Goal: Information Seeking & Learning: Learn about a topic

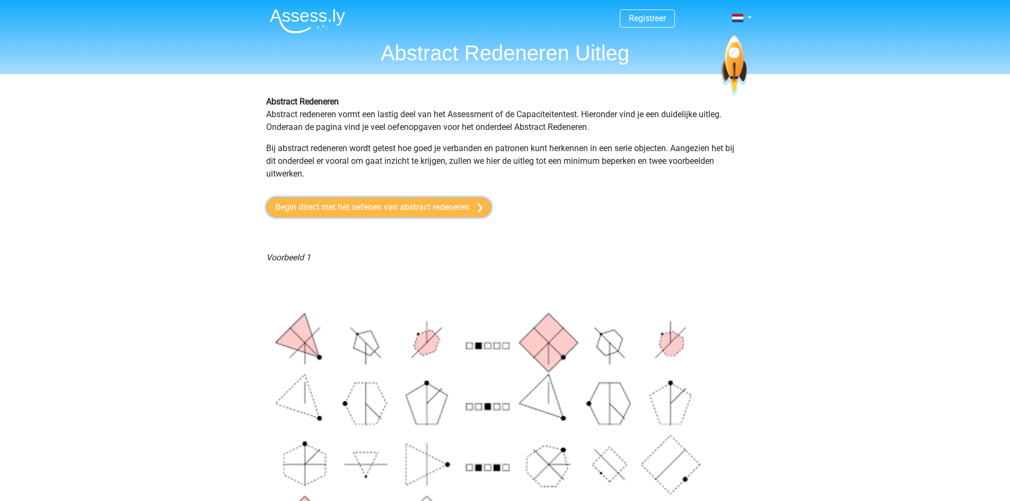
click at [394, 204] on link "Begin direct met het oefenen van abstract redeneren" at bounding box center [378, 207] width 225 height 20
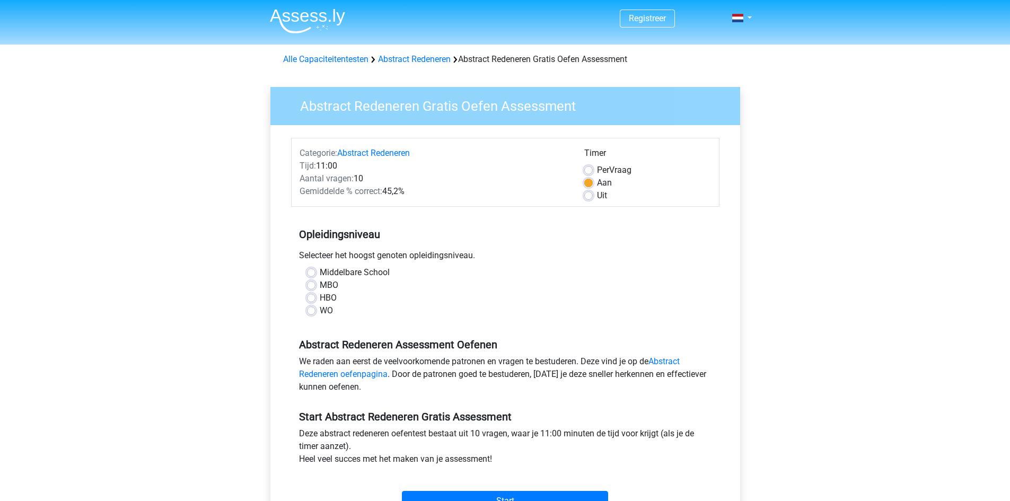
click at [320, 297] on label "HBO" at bounding box center [328, 298] width 17 height 13
click at [315, 297] on input "HBO" at bounding box center [311, 297] width 8 height 11
radio input "true"
click at [317, 286] on div "MBO" at bounding box center [505, 285] width 397 height 13
click at [320, 289] on label "MBO" at bounding box center [329, 285] width 19 height 13
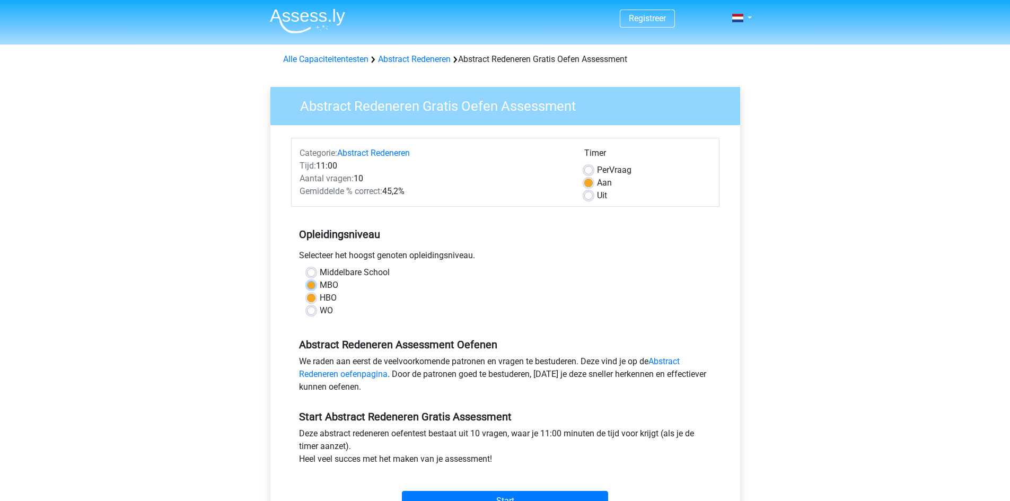
click at [312, 289] on input "MBO" at bounding box center [311, 284] width 8 height 11
radio input "true"
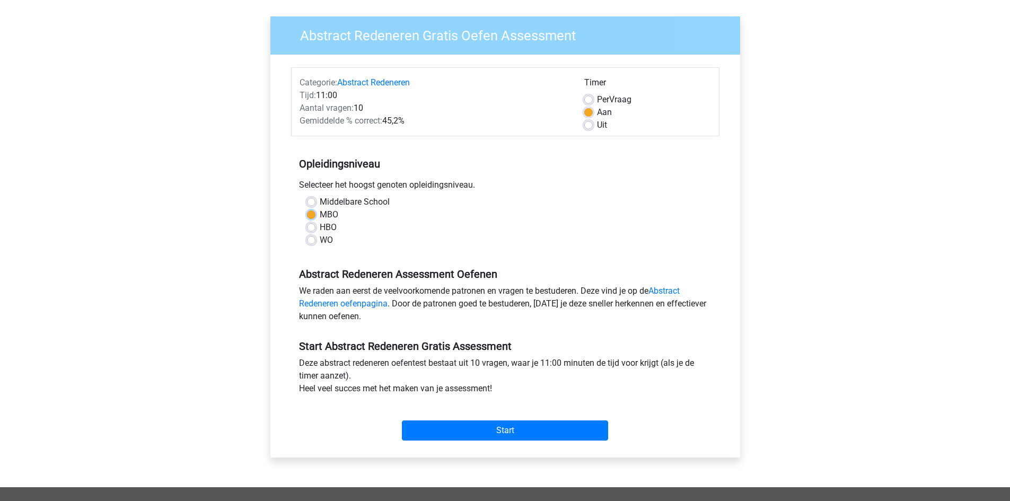
scroll to position [265, 0]
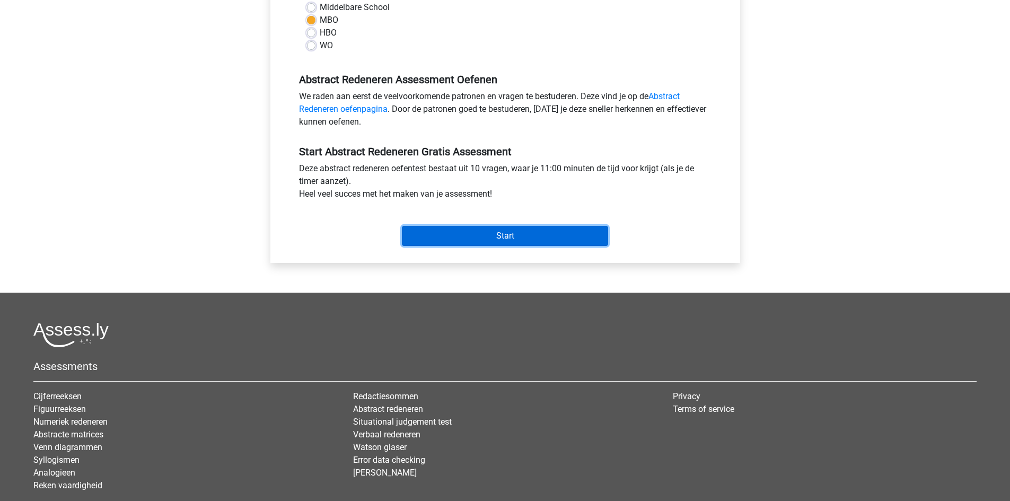
click at [460, 240] on input "Start" at bounding box center [505, 236] width 206 height 20
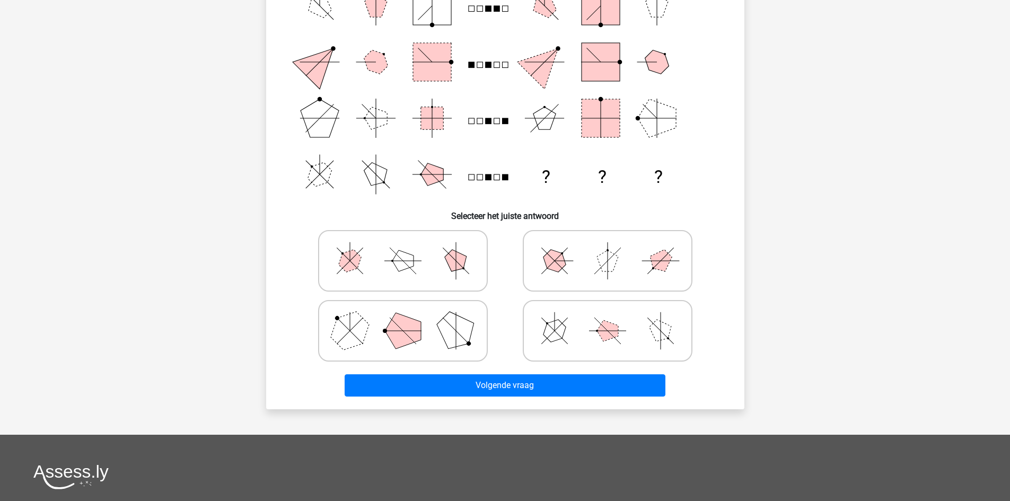
scroll to position [159, 0]
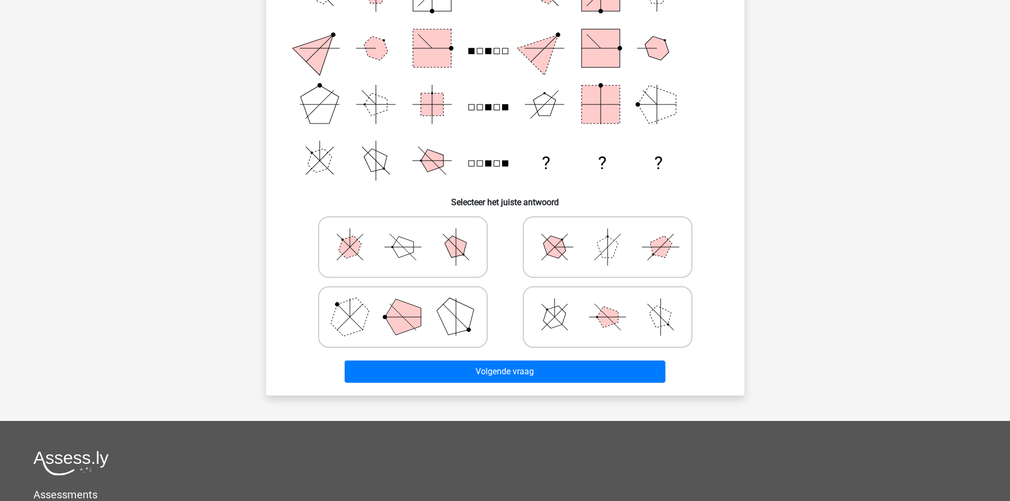
click at [604, 251] on line at bounding box center [601, 253] width 13 height 13
click at [608, 234] on input "radio" at bounding box center [611, 230] width 7 height 7
radio input "true"
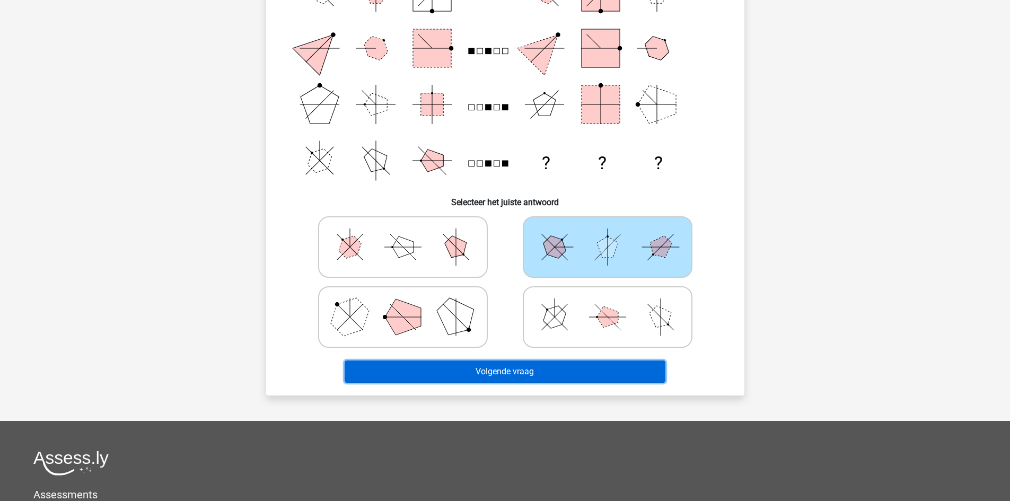
click at [545, 378] on button "Volgende vraag" at bounding box center [505, 372] width 321 height 22
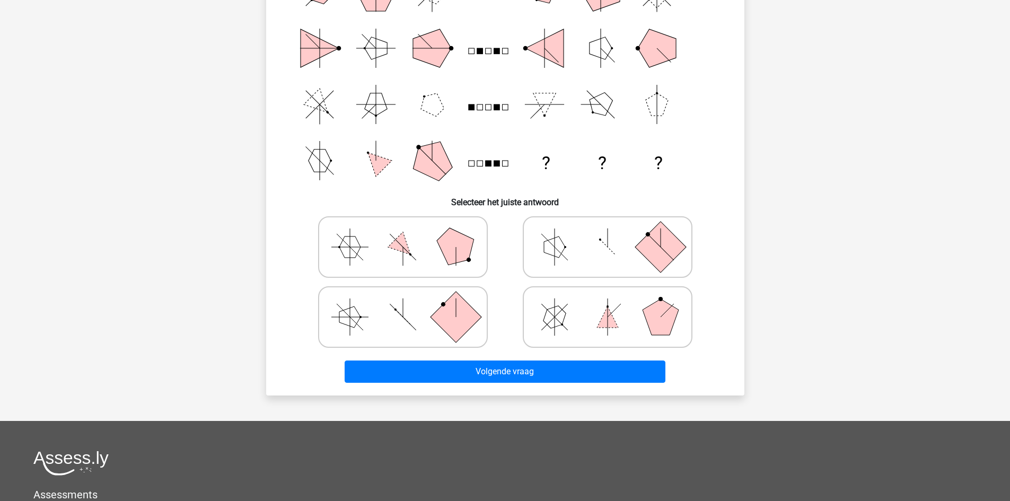
scroll to position [53, 0]
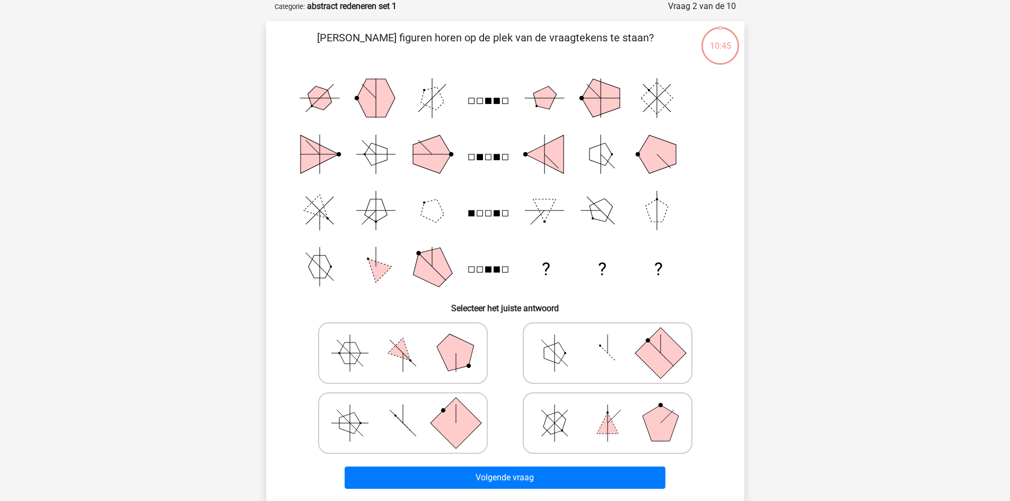
click at [571, 353] on icon at bounding box center [607, 353] width 159 height 53
click at [608, 340] on input "radio" at bounding box center [611, 336] width 7 height 7
radio input "true"
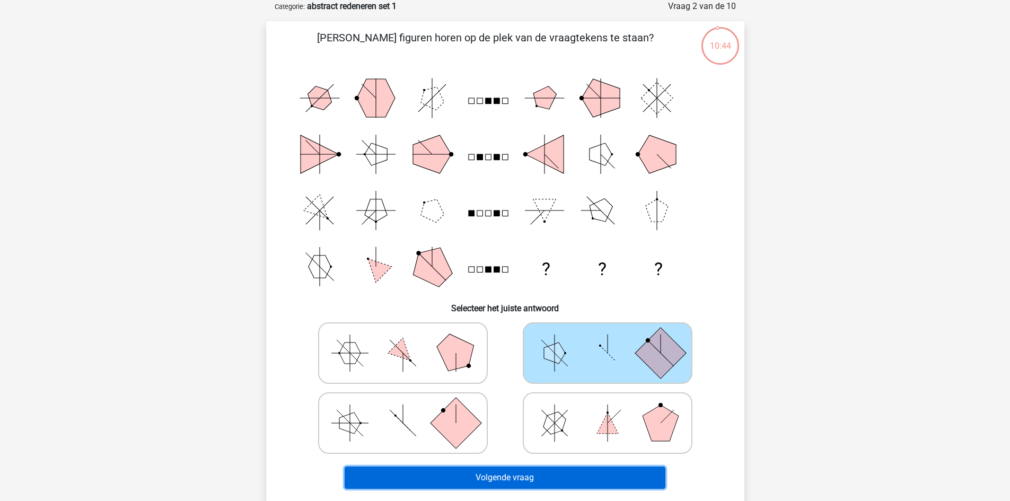
click at [541, 472] on button "Volgende vraag" at bounding box center [505, 478] width 321 height 22
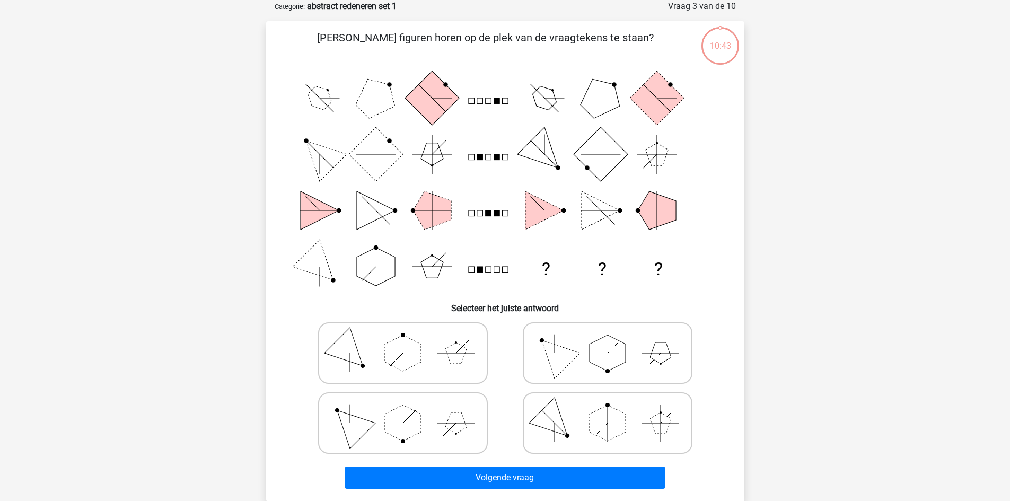
click at [597, 357] on polygon at bounding box center [608, 353] width 36 height 36
click at [608, 340] on input "radio" at bounding box center [611, 336] width 7 height 7
radio input "true"
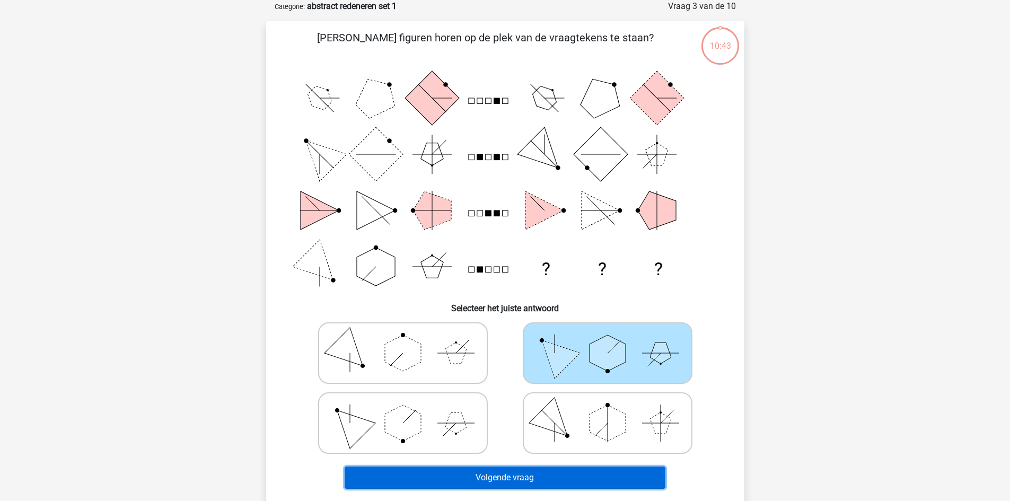
click at [561, 473] on button "Volgende vraag" at bounding box center [505, 478] width 321 height 22
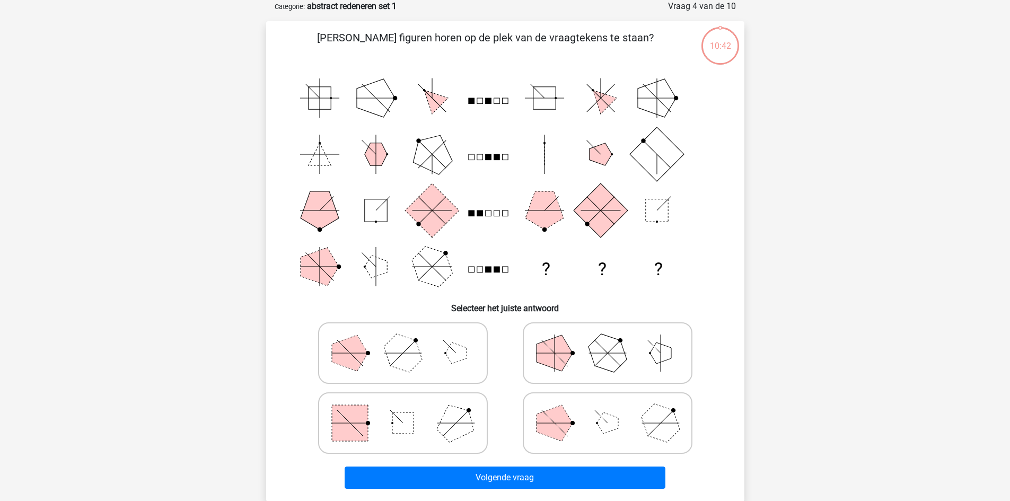
click at [600, 367] on polygon at bounding box center [607, 352] width 51 height 51
click at [608, 340] on input "radio" at bounding box center [611, 336] width 7 height 7
radio input "true"
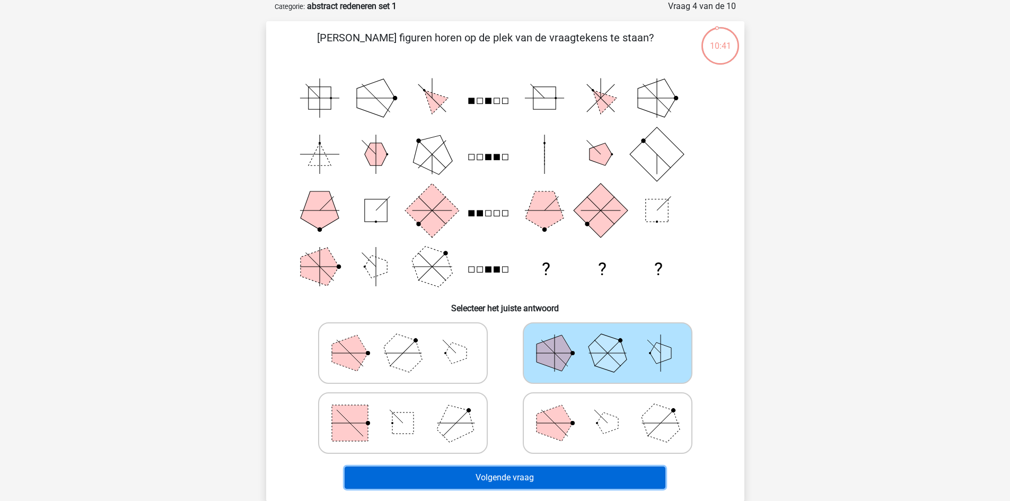
click at [578, 481] on button "Volgende vraag" at bounding box center [505, 478] width 321 height 22
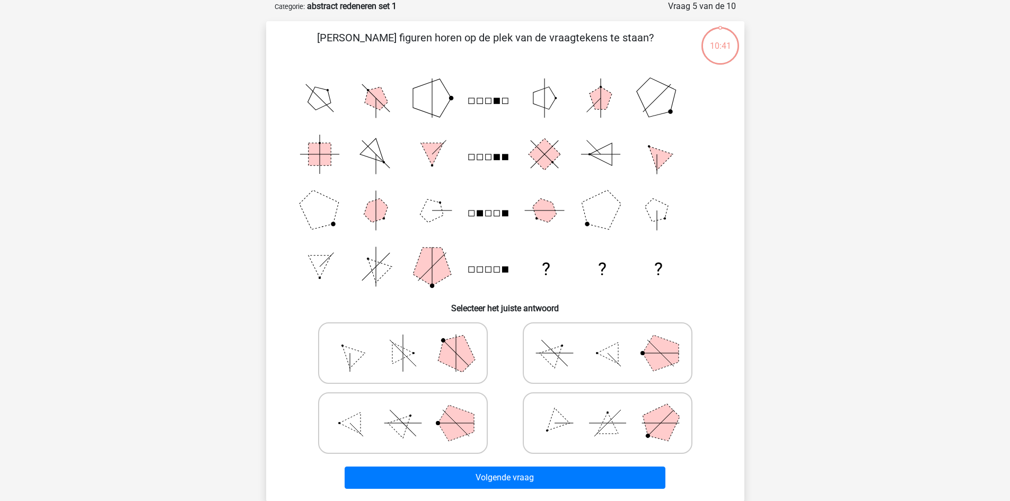
click at [607, 356] on polygon at bounding box center [607, 353] width 21 height 21
click at [608, 340] on input "radio" at bounding box center [611, 336] width 7 height 7
radio input "true"
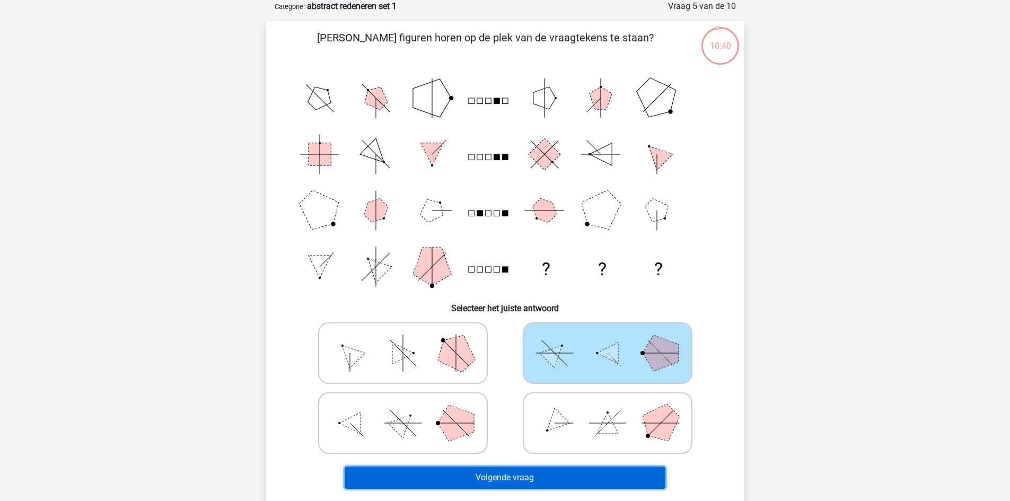
click at [576, 484] on button "Volgende vraag" at bounding box center [505, 478] width 321 height 22
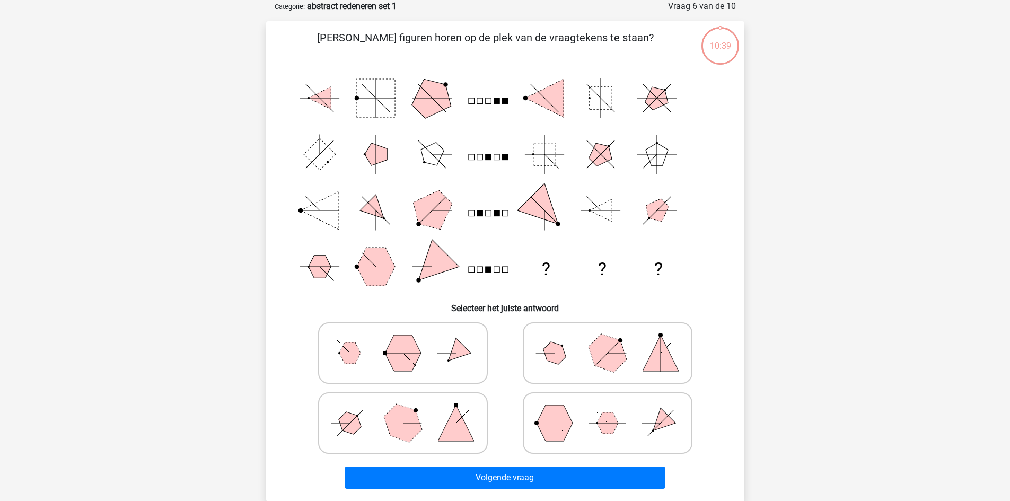
click at [616, 352] on polygon at bounding box center [607, 352] width 51 height 51
click at [615, 340] on input "radio" at bounding box center [611, 336] width 7 height 7
radio input "true"
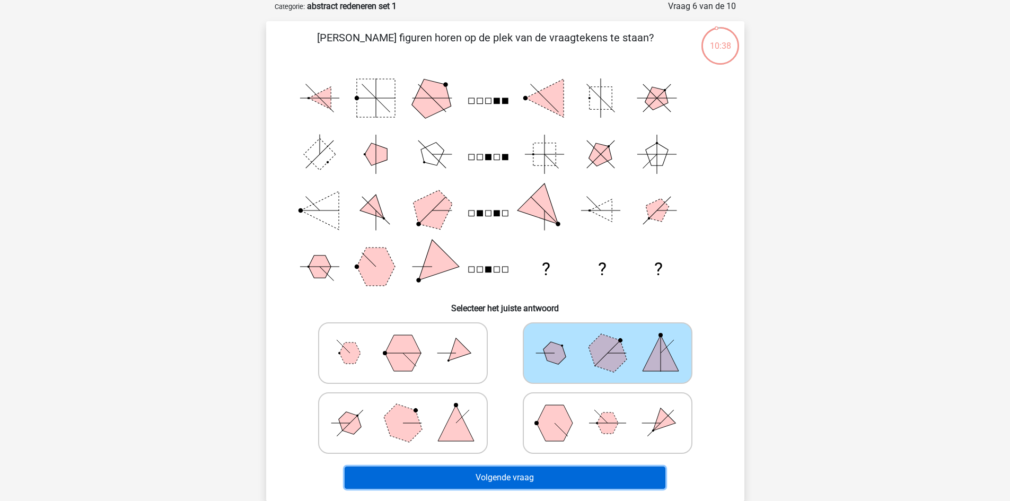
click at [574, 472] on button "Volgende vraag" at bounding box center [505, 478] width 321 height 22
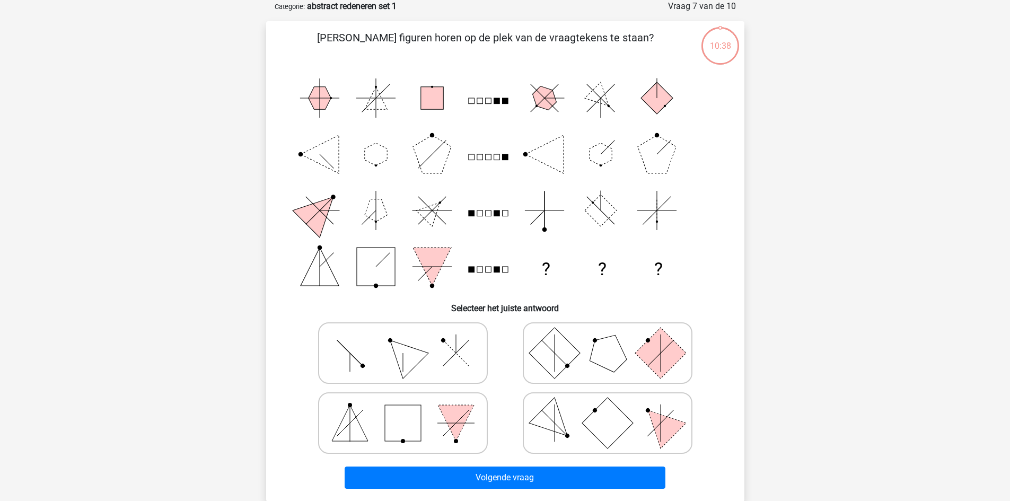
click at [609, 361] on polygon at bounding box center [607, 352] width 51 height 51
click at [609, 340] on input "radio" at bounding box center [611, 336] width 7 height 7
radio input "true"
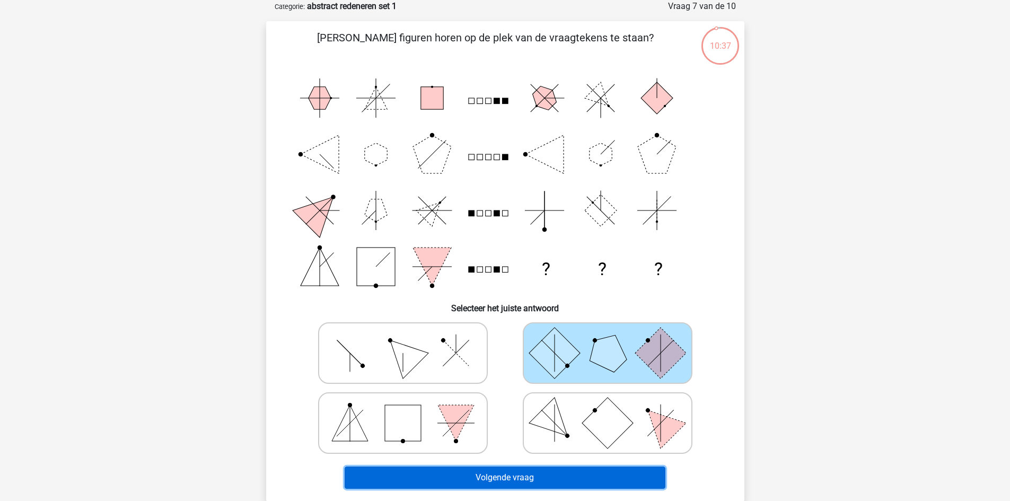
click at [573, 475] on button "Volgende vraag" at bounding box center [505, 478] width 321 height 22
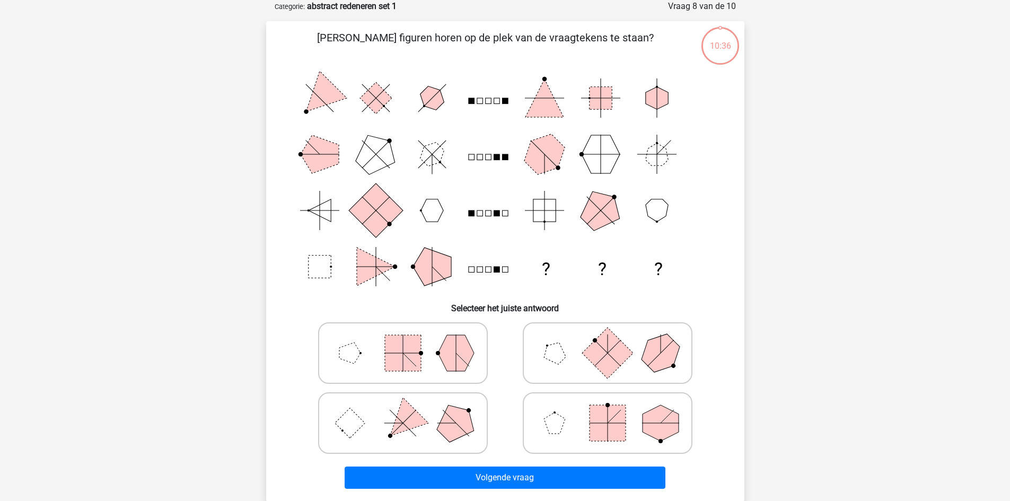
click at [598, 360] on rect at bounding box center [607, 352] width 51 height 51
click at [608, 340] on input "radio" at bounding box center [611, 336] width 7 height 7
radio input "true"
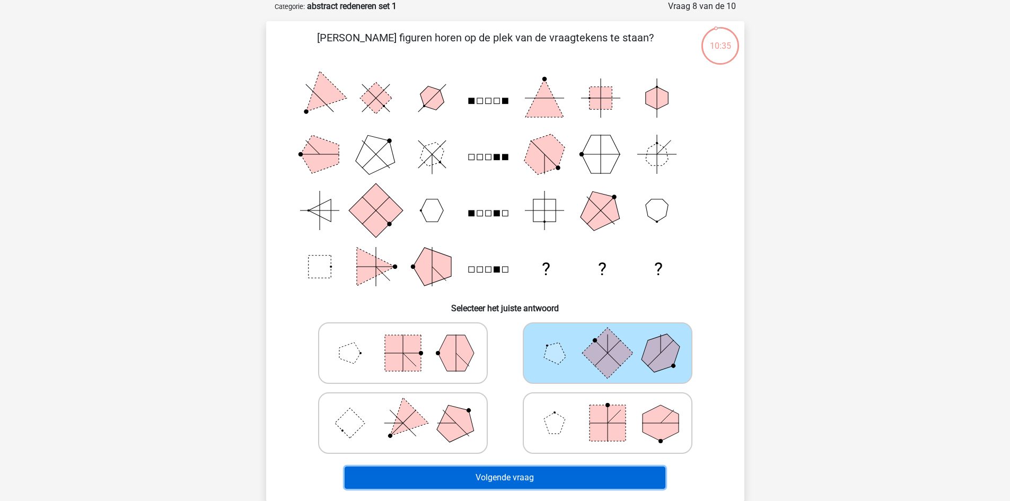
click at [570, 479] on button "Volgende vraag" at bounding box center [505, 478] width 321 height 22
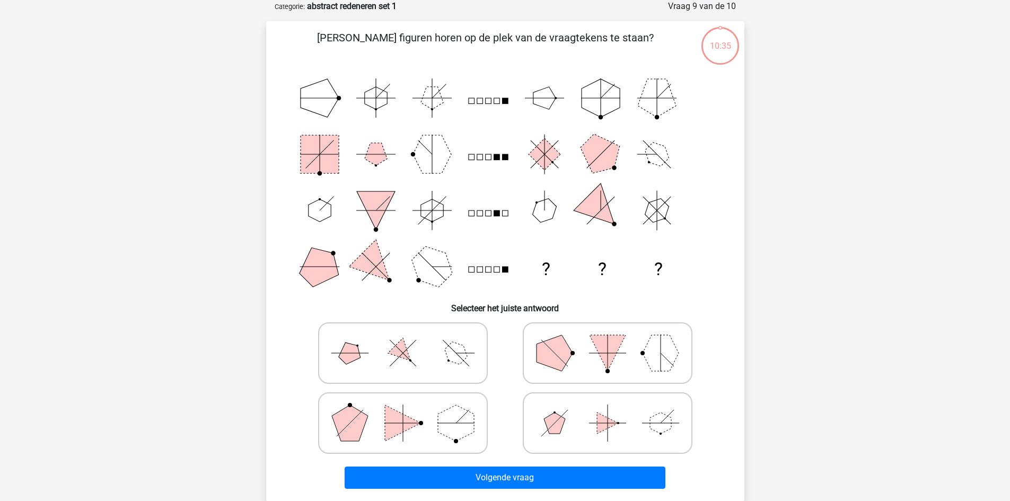
click at [615, 363] on icon at bounding box center [607, 353] width 159 height 53
click at [615, 340] on input "radio" at bounding box center [611, 336] width 7 height 7
radio input "true"
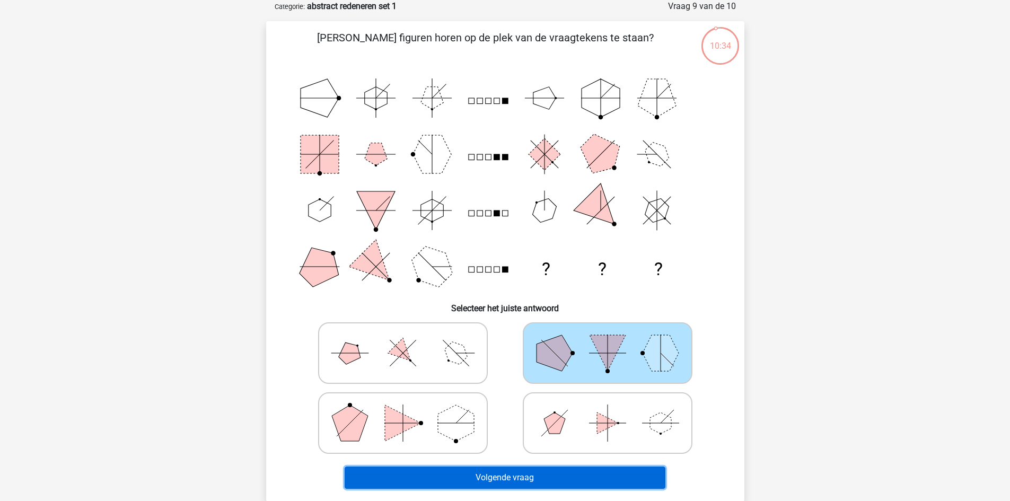
click at [581, 470] on button "Volgende vraag" at bounding box center [505, 478] width 321 height 22
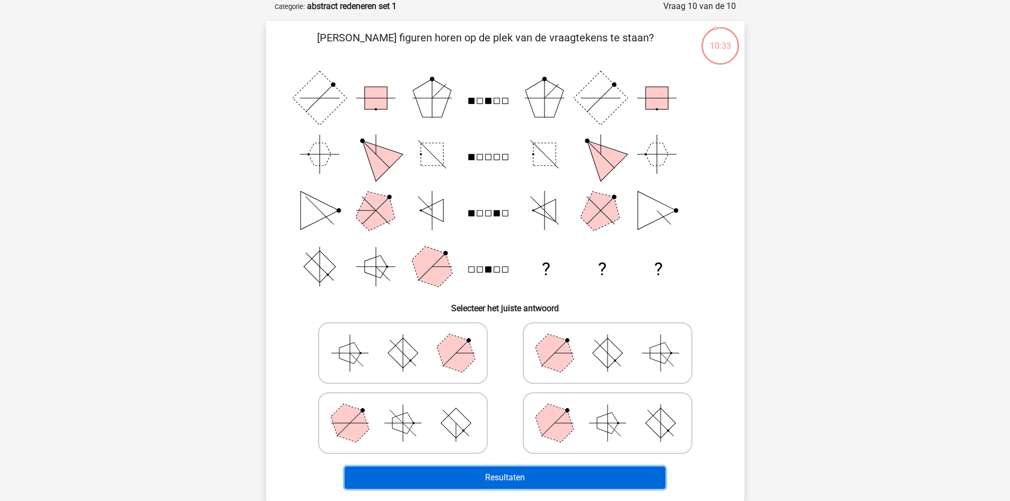
click at [562, 474] on button "Resultaten" at bounding box center [505, 478] width 321 height 22
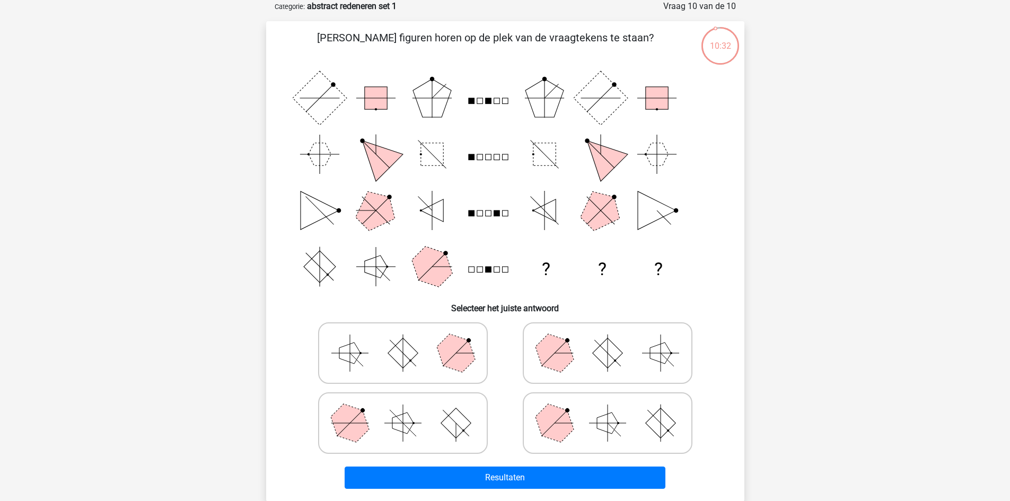
click at [395, 356] on rect at bounding box center [403, 353] width 30 height 30
click at [403, 340] on input "radio" at bounding box center [406, 336] width 7 height 7
radio input "true"
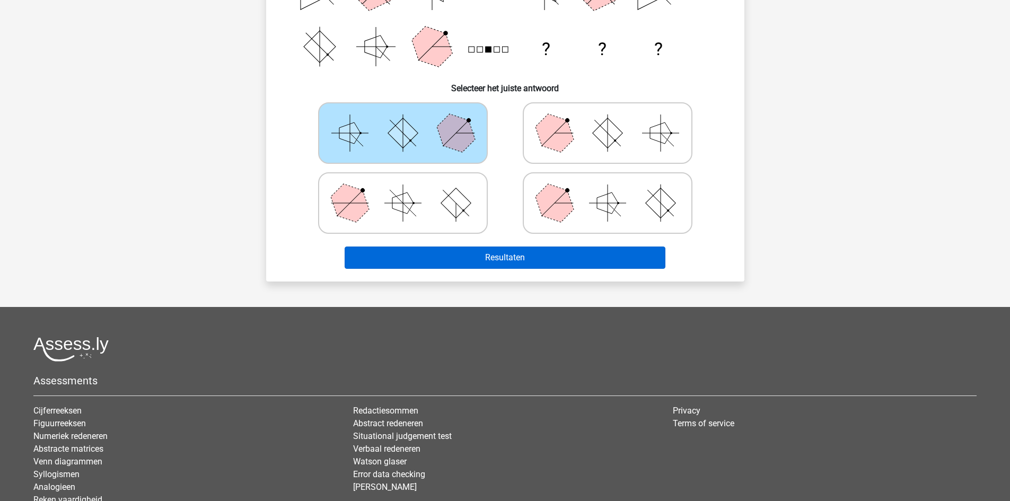
scroll to position [212, 0]
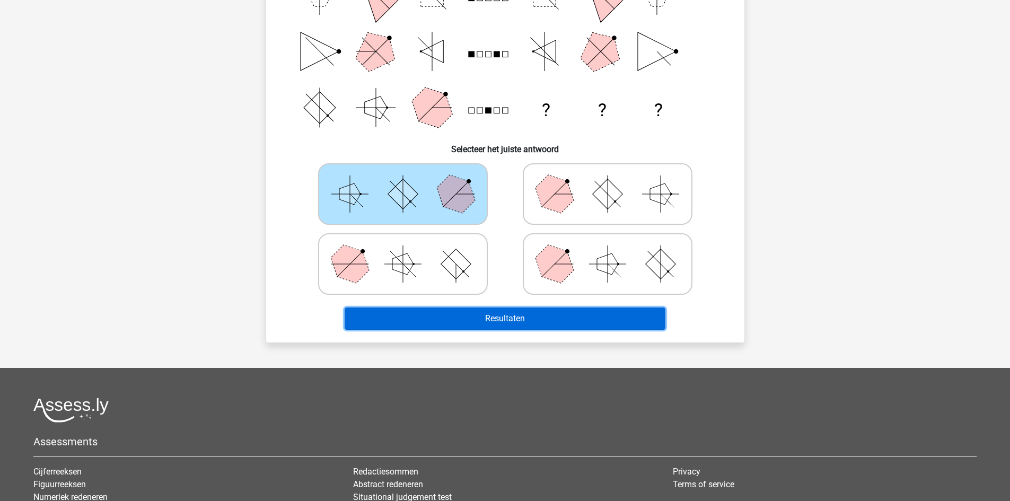
click at [515, 310] on button "Resultaten" at bounding box center [505, 319] width 321 height 22
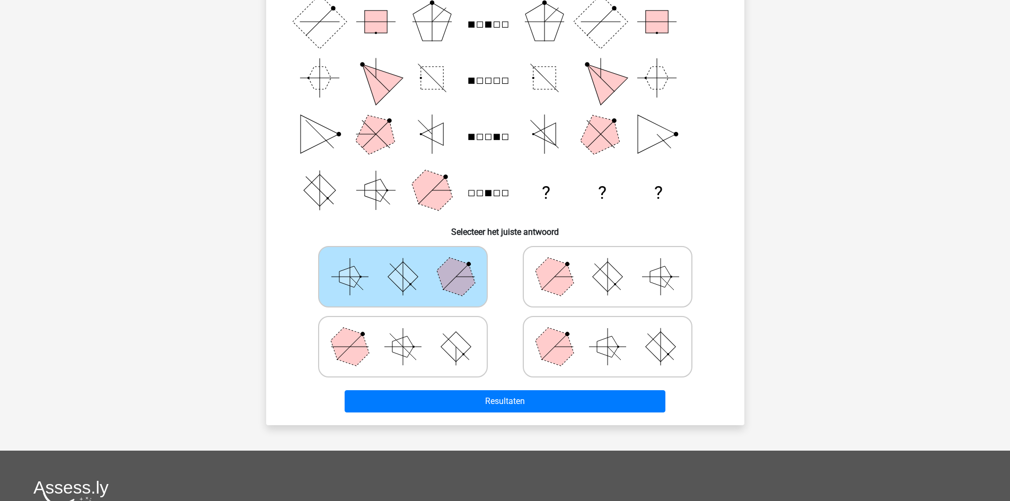
scroll to position [106, 0]
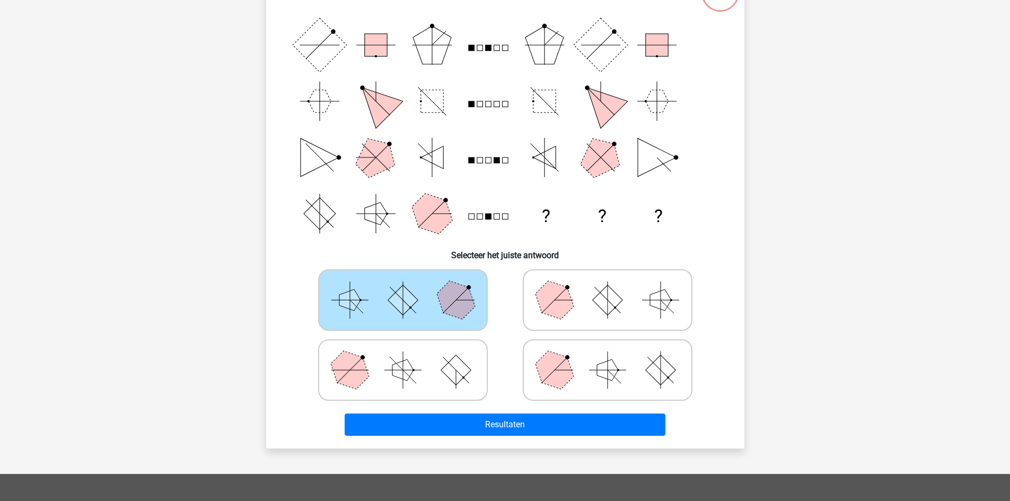
click at [415, 297] on rect at bounding box center [403, 300] width 30 height 30
click at [410, 287] on input "radio" at bounding box center [406, 283] width 7 height 7
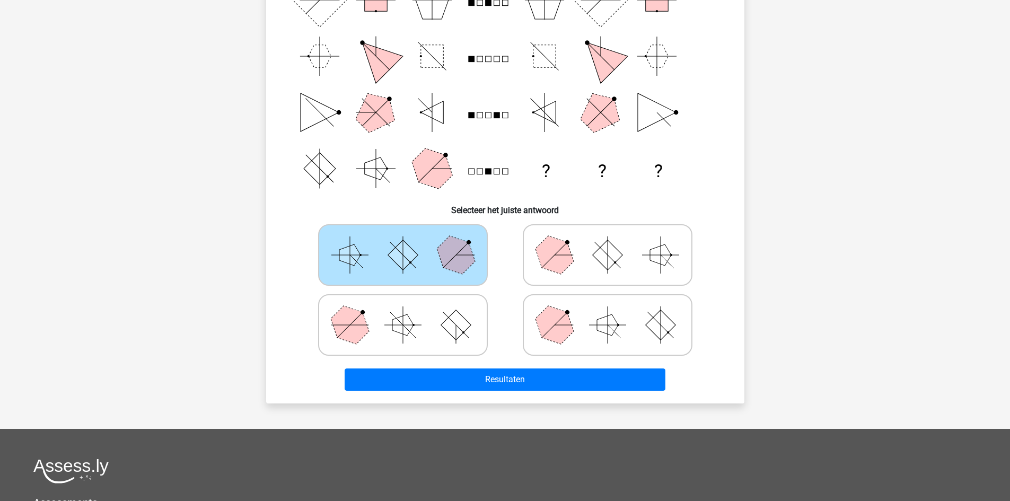
scroll to position [212, 0]
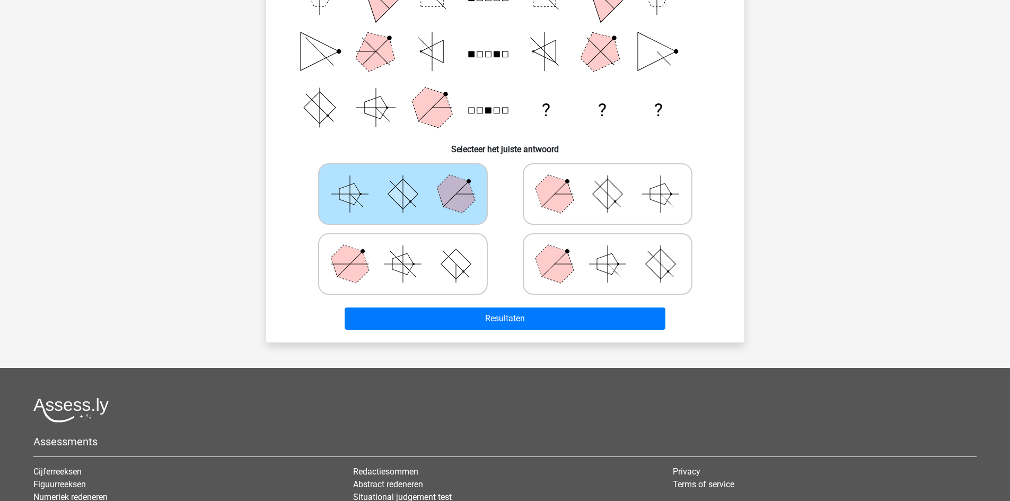
click at [556, 306] on div "Resultaten" at bounding box center [505, 316] width 445 height 35
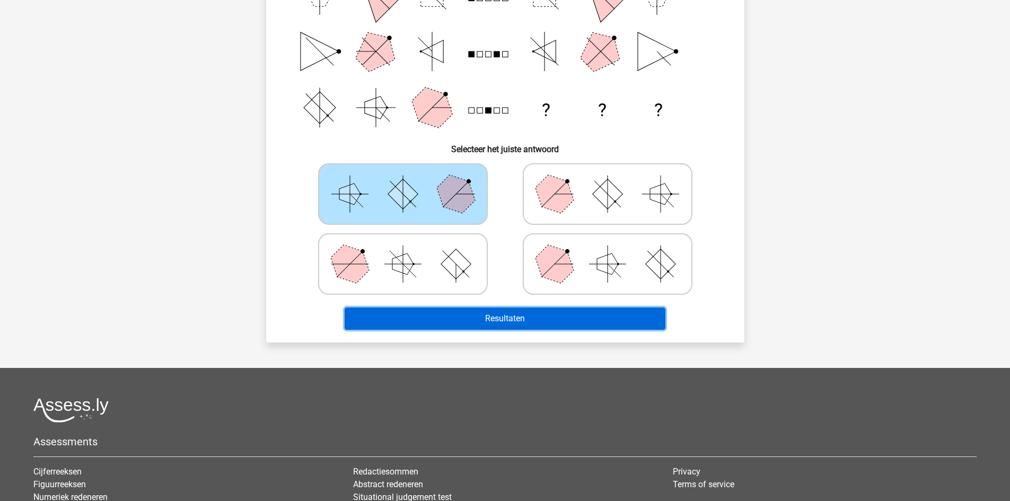
click at [550, 313] on button "Resultaten" at bounding box center [505, 319] width 321 height 22
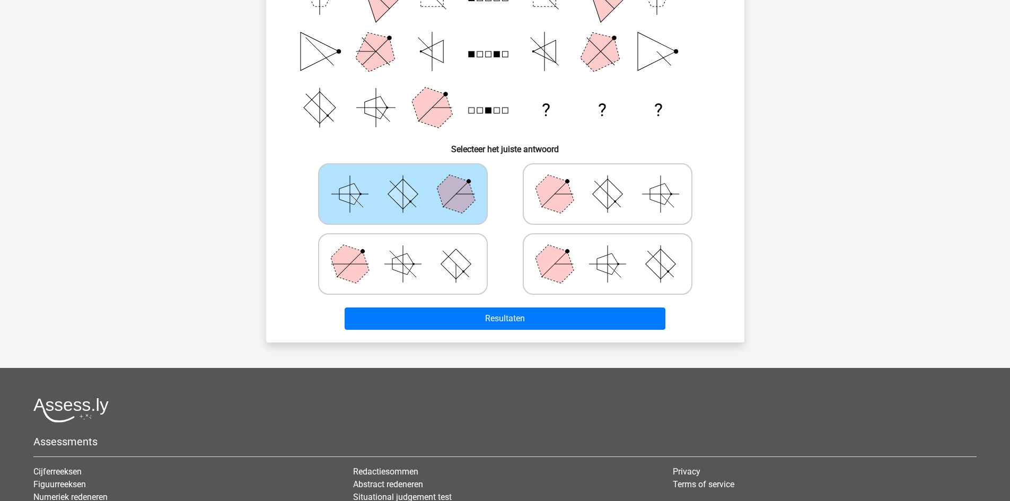
click at [552, 262] on polygon at bounding box center [554, 263] width 51 height 51
click at [608, 251] on input "radio" at bounding box center [611, 247] width 7 height 7
radio input "true"
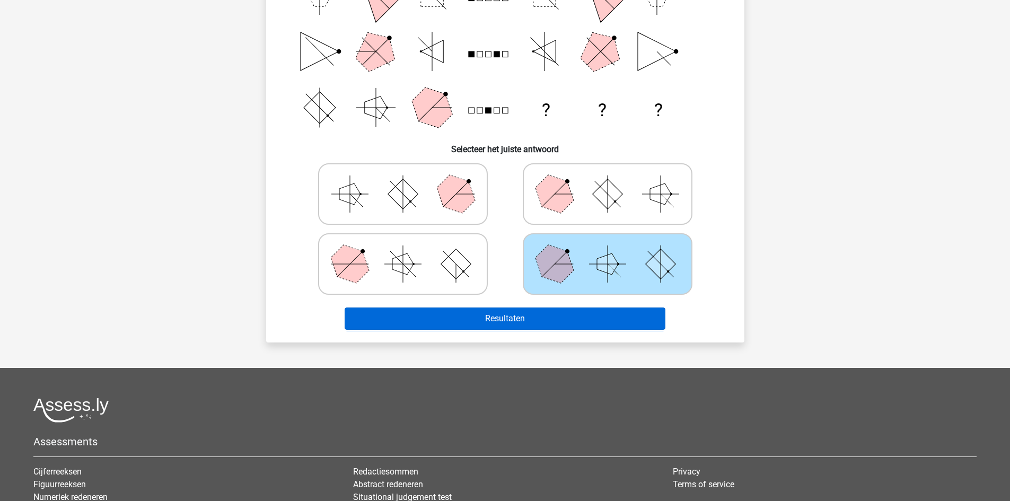
drag, startPoint x: 510, startPoint y: 303, endPoint x: 508, endPoint y: 310, distance: 7.2
click at [508, 306] on div "Resultaten" at bounding box center [505, 316] width 445 height 35
click at [507, 312] on button "Resultaten" at bounding box center [505, 319] width 321 height 22
